Goal: Navigation & Orientation: Find specific page/section

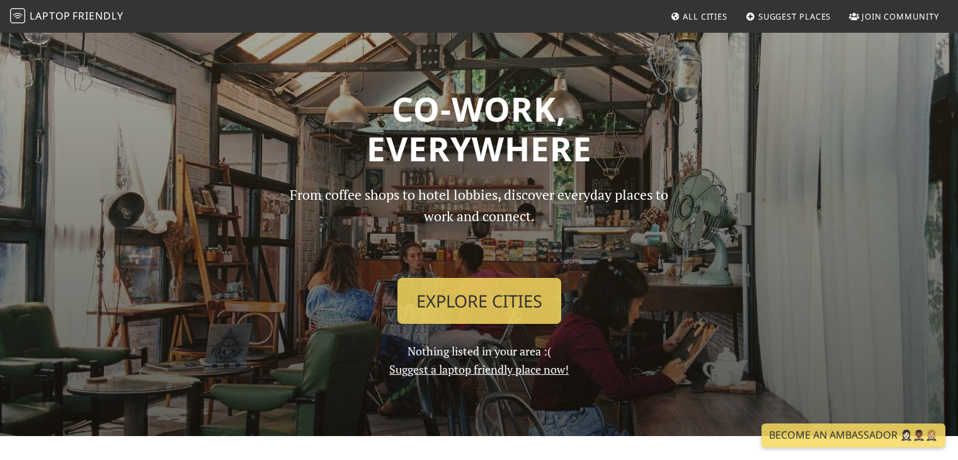
scroll to position [156, 0]
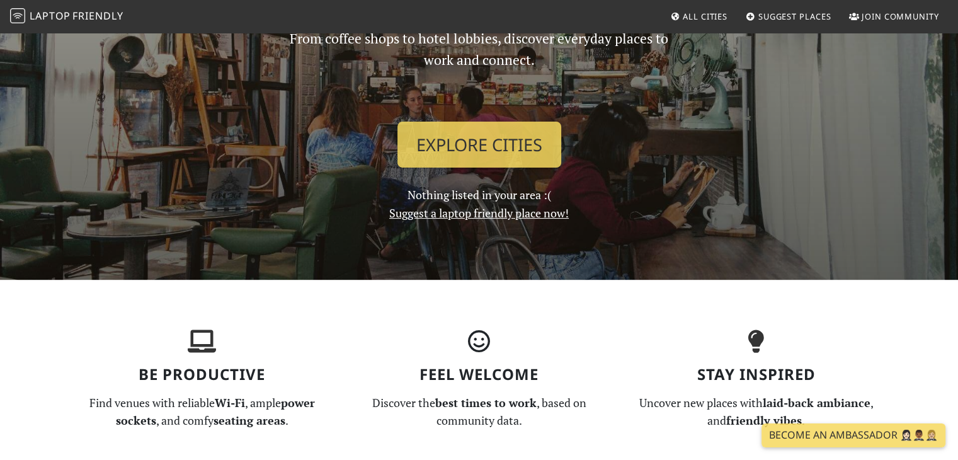
click at [537, 195] on div "From coffee shops to hotel lobbies, discover everyday places to work and connec…" at bounding box center [479, 125] width 416 height 195
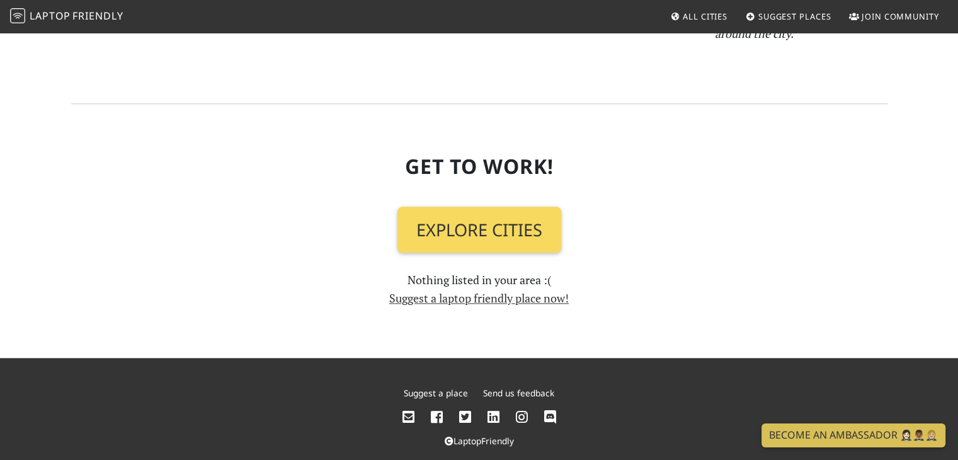
scroll to position [1438, 0]
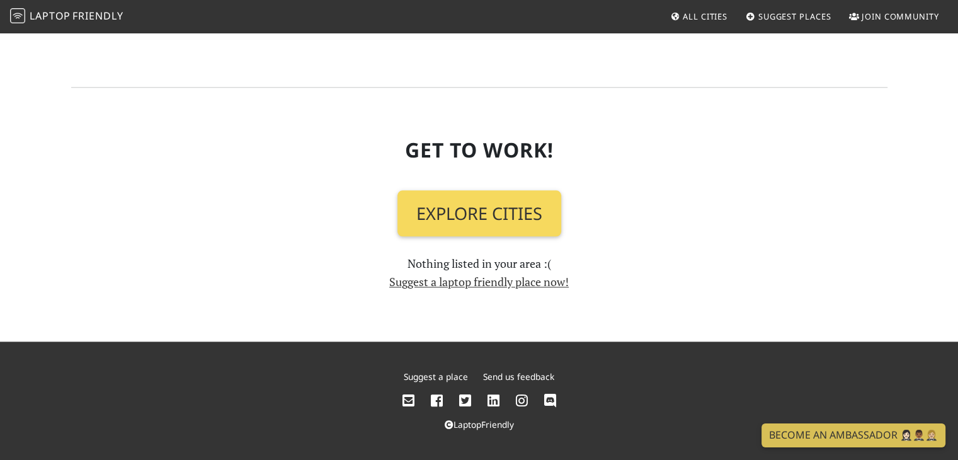
click at [500, 193] on link "Explore Cities" at bounding box center [479, 213] width 164 height 47
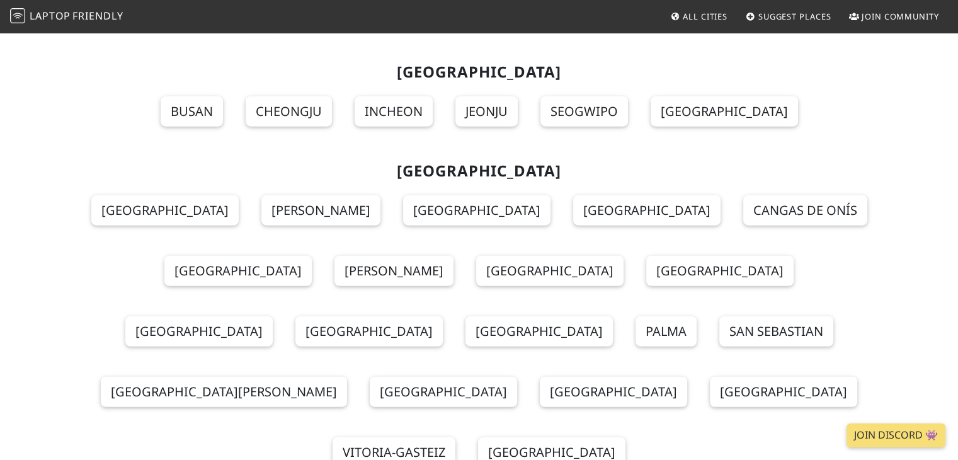
scroll to position [12774, 0]
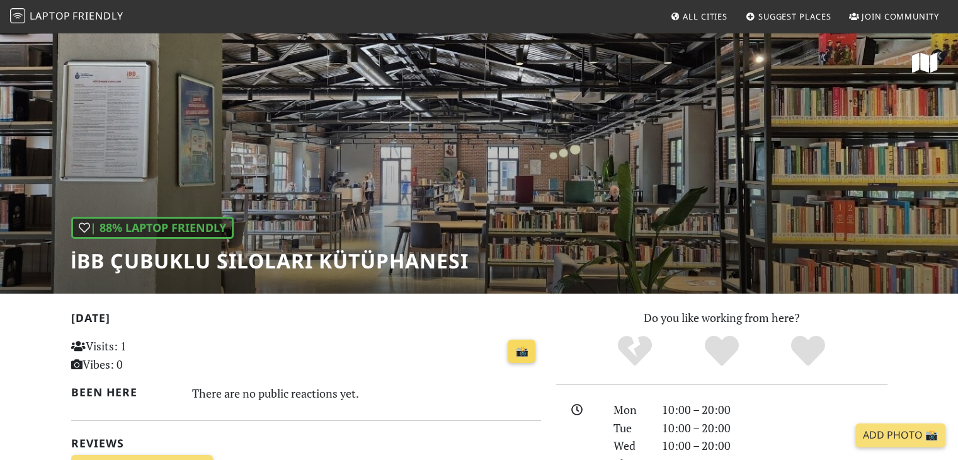
click at [526, 356] on link "📸" at bounding box center [521, 351] width 28 height 24
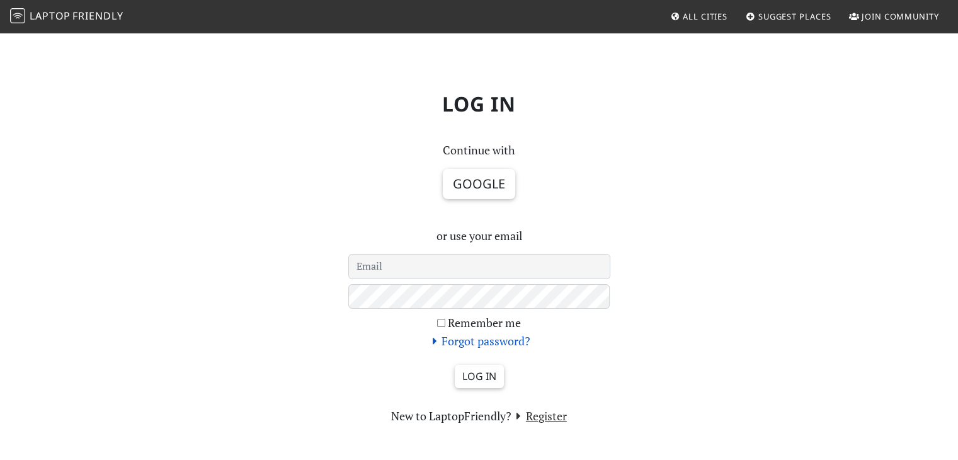
click at [436, 341] on icon at bounding box center [434, 340] width 14 height 11
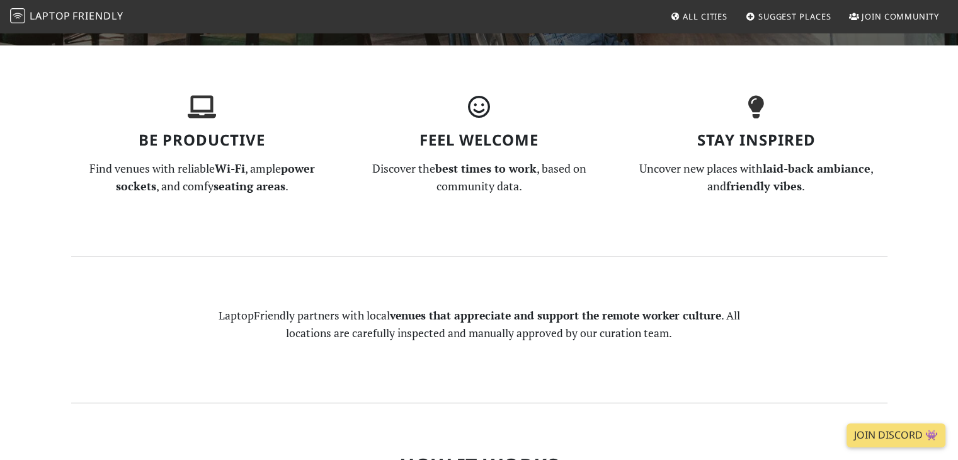
scroll to position [390, 0]
